Goal: Task Accomplishment & Management: Manage account settings

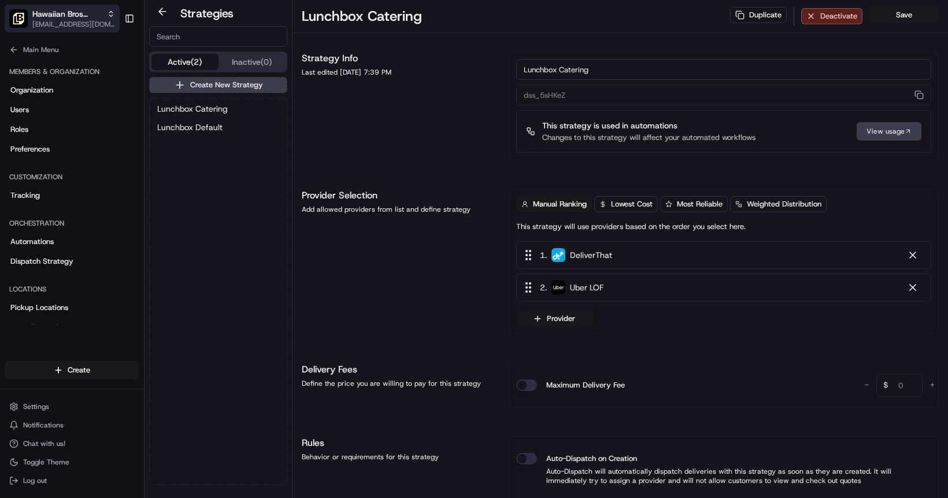
click at [74, 24] on span "[EMAIL_ADDRESS][DOMAIN_NAME]" at bounding box center [73, 24] width 83 height 9
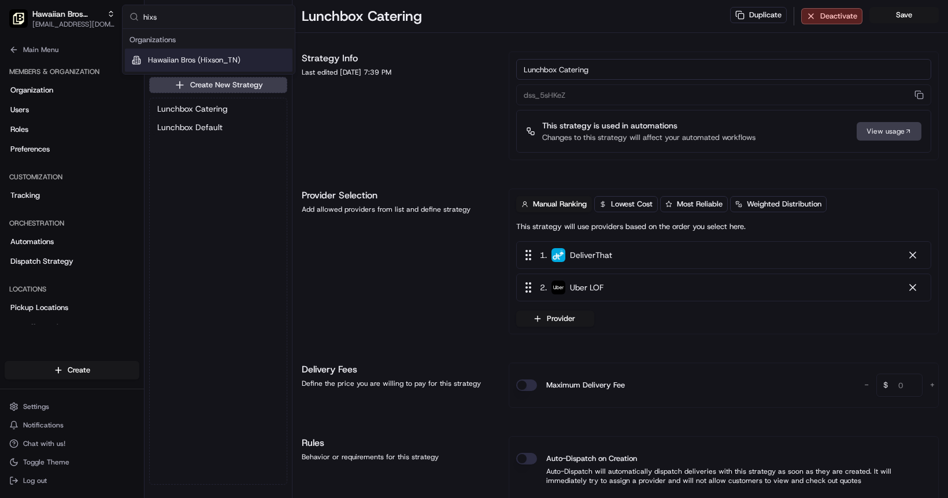
type input "hixs"
click at [202, 65] on div "Hawaiian Bros (Hixson_TN)" at bounding box center [209, 60] width 168 height 23
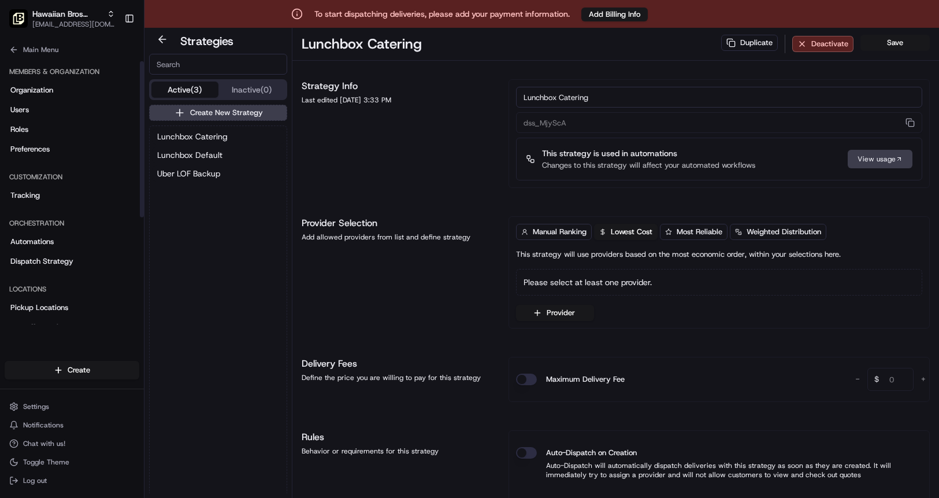
scroll to position [24, 0]
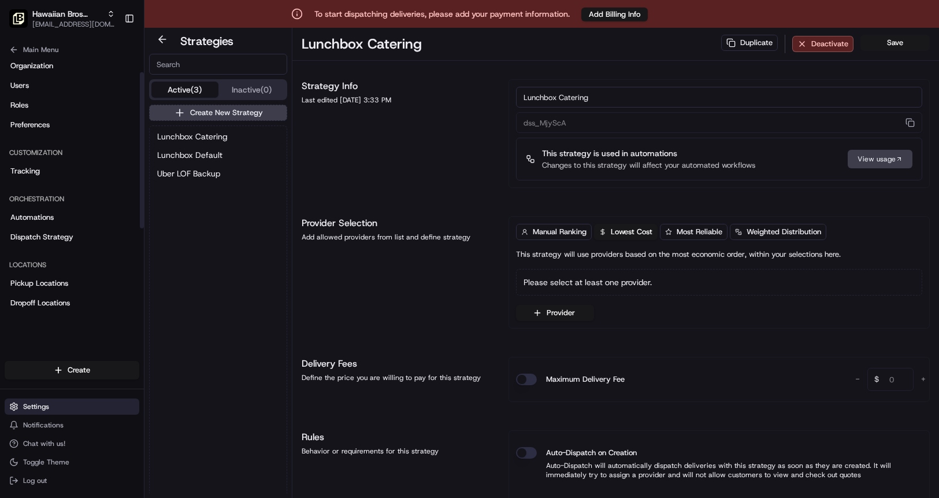
click at [35, 405] on span "Settings" at bounding box center [36, 406] width 26 height 9
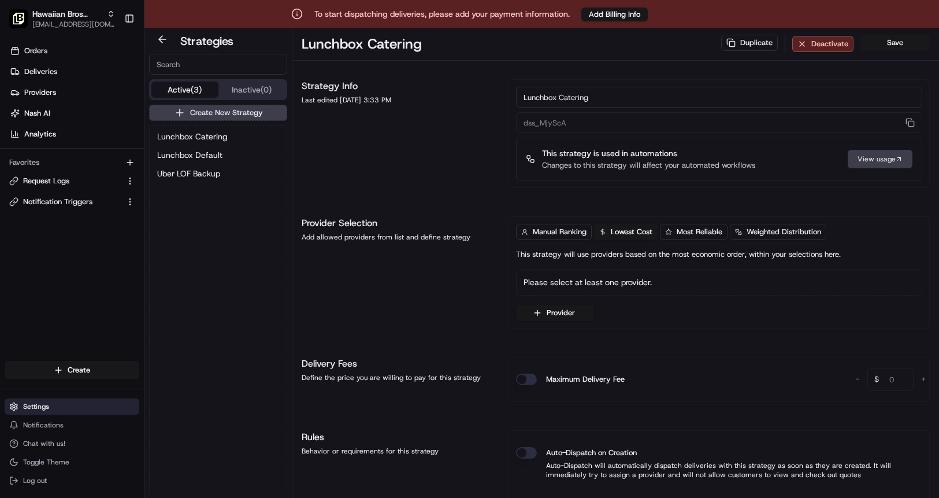
click at [55, 403] on button "Settings" at bounding box center [72, 406] width 135 height 16
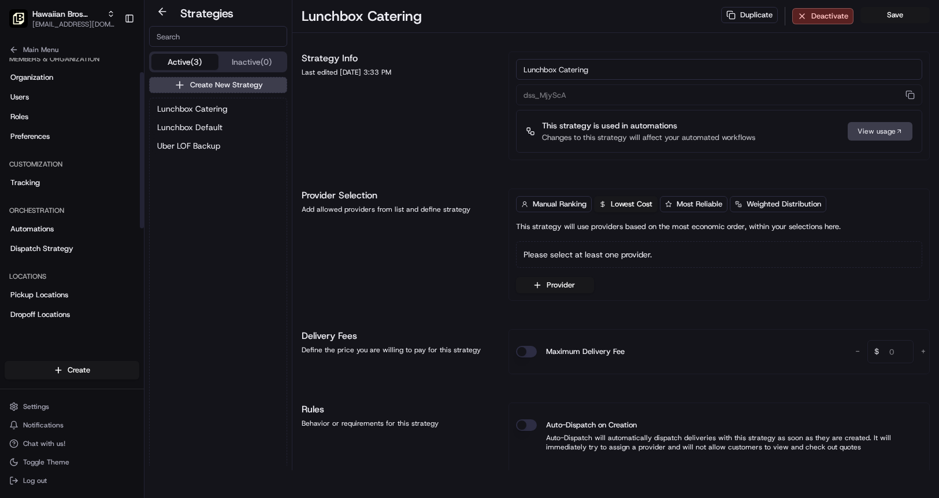
scroll to position [0, 0]
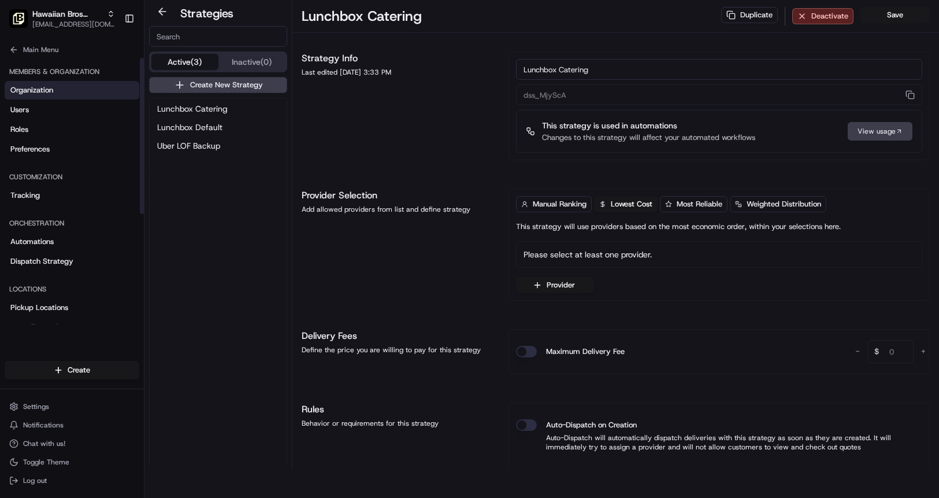
click at [24, 99] on link "Organization" at bounding box center [72, 90] width 135 height 18
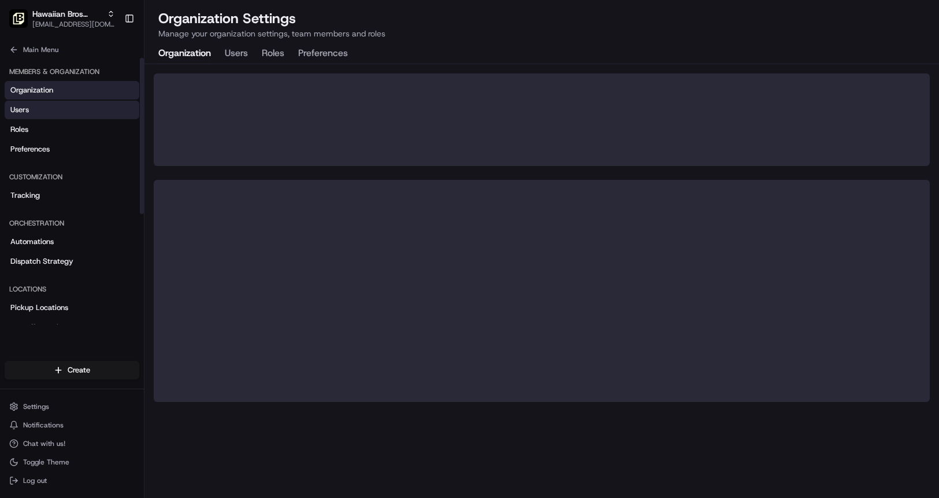
click at [24, 106] on span "Users" at bounding box center [19, 110] width 18 height 10
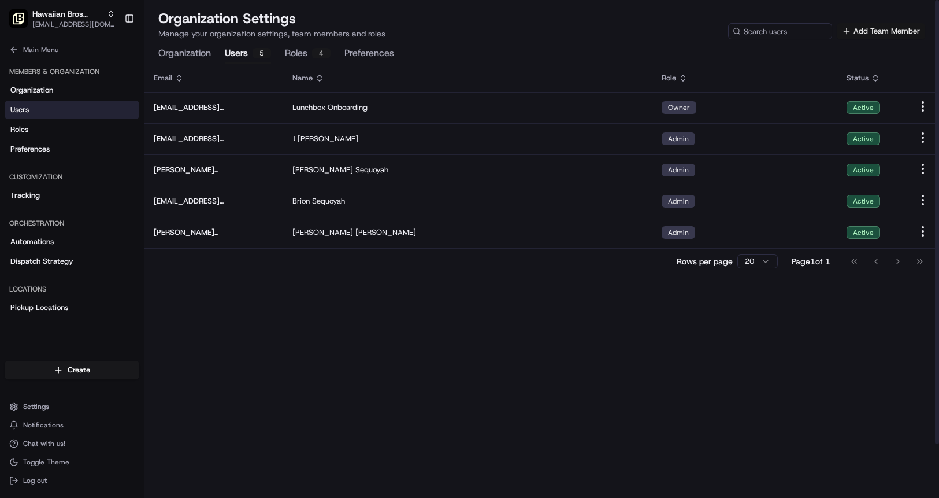
click at [870, 29] on button "Add Team Member" at bounding box center [881, 31] width 88 height 16
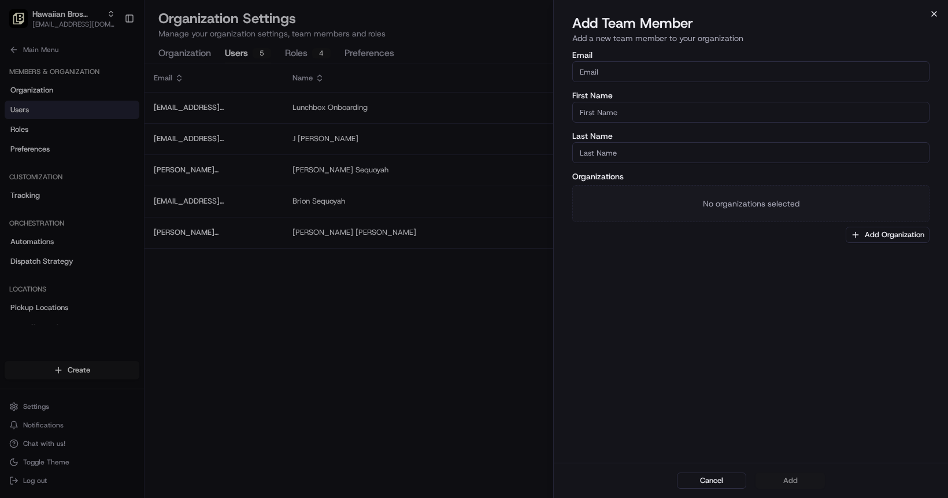
click at [932, 13] on icon "button" at bounding box center [933, 13] width 9 height 9
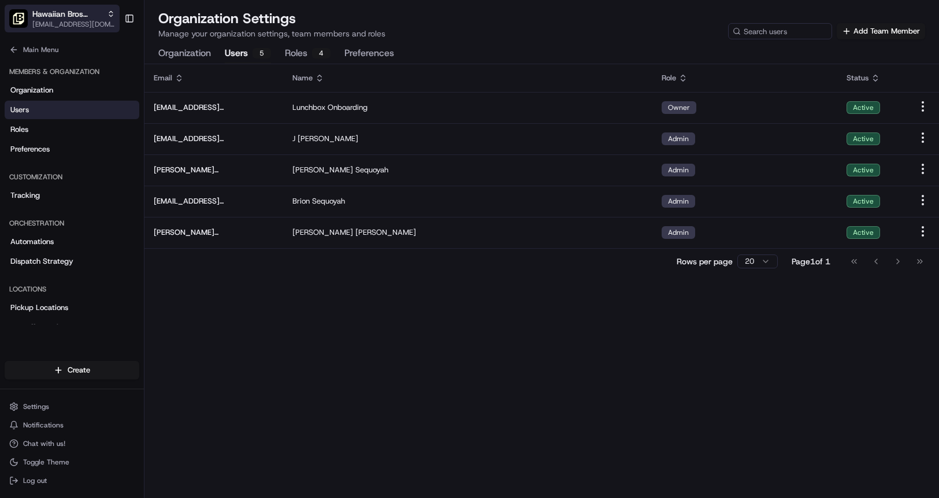
click at [50, 20] on span "[EMAIL_ADDRESS][DOMAIN_NAME]" at bounding box center [73, 24] width 83 height 9
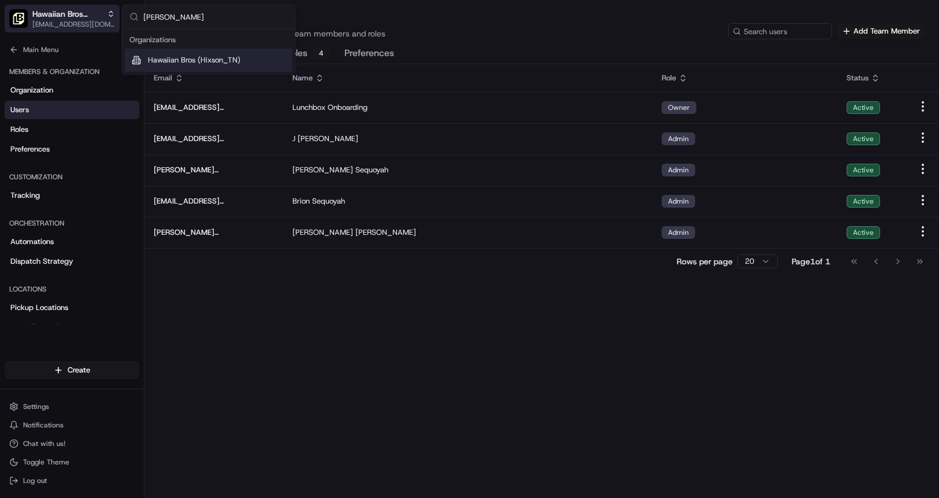
type input "hixs"
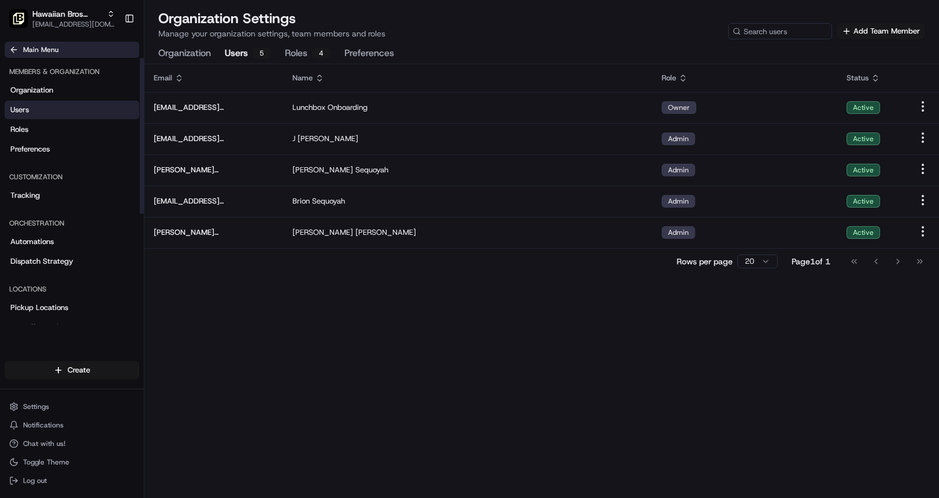
click at [27, 49] on span "Main Menu" at bounding box center [40, 49] width 35 height 9
